Goal: Information Seeking & Learning: Understand process/instructions

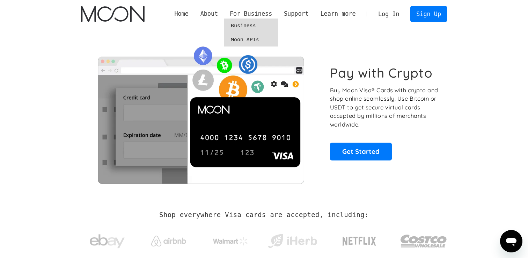
click at [248, 22] on link "Business" at bounding box center [251, 25] width 54 height 14
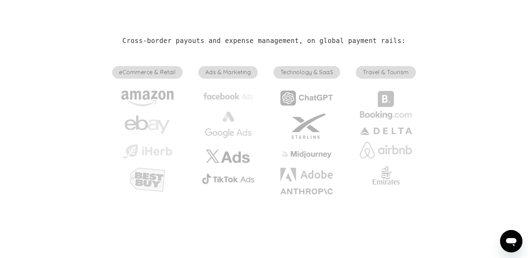
scroll to position [157, 0]
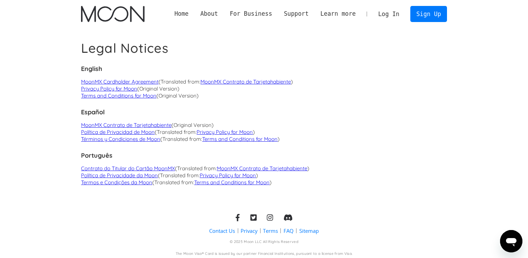
click at [127, 95] on link "Terms and Conditions for Moon" at bounding box center [118, 95] width 75 height 7
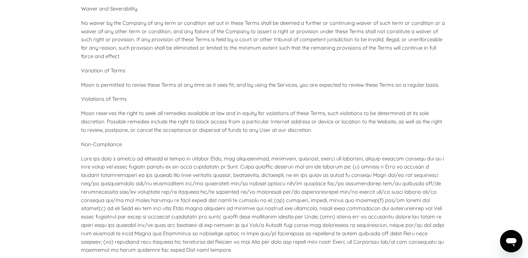
scroll to position [3163, 0]
